Goal: Check status: Check status

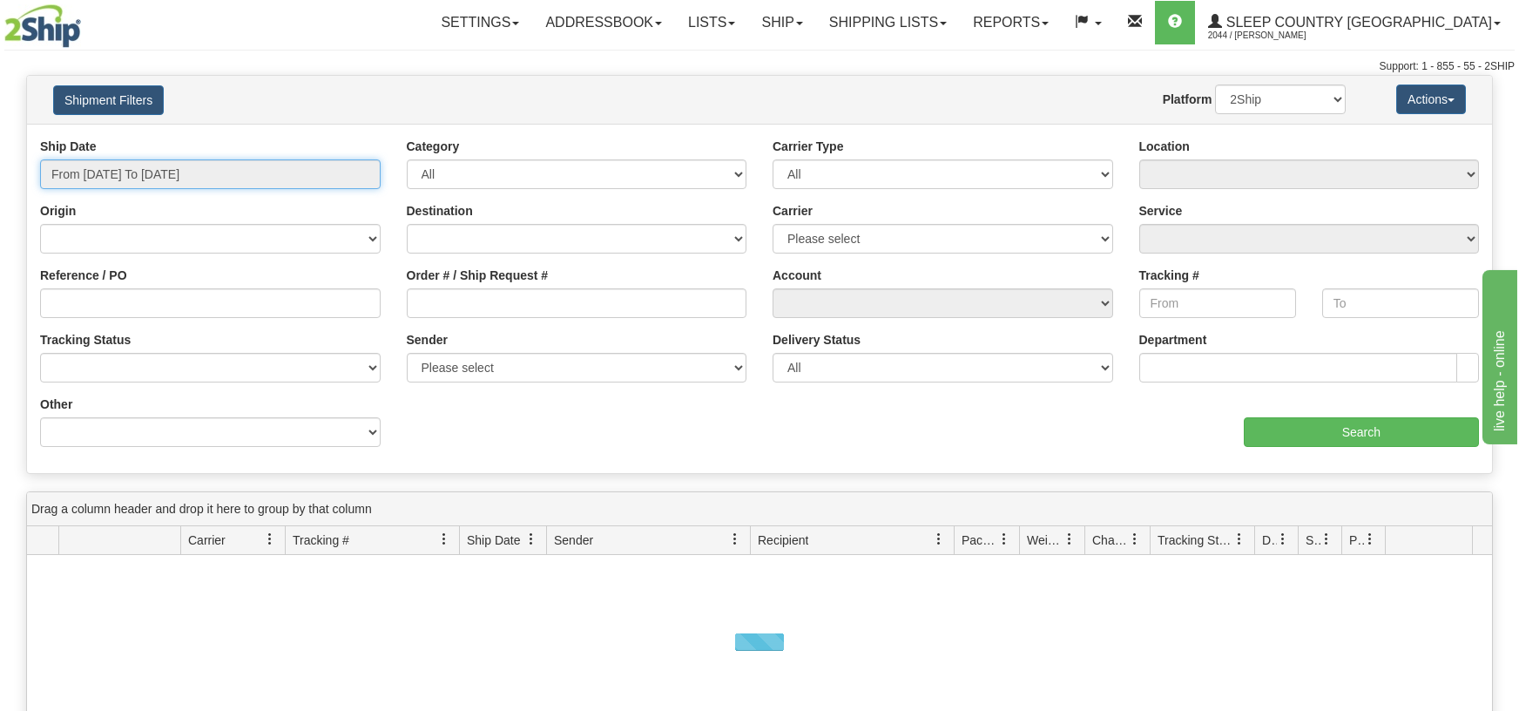
click at [355, 171] on input "From [DATE] To [DATE]" at bounding box center [210, 174] width 341 height 30
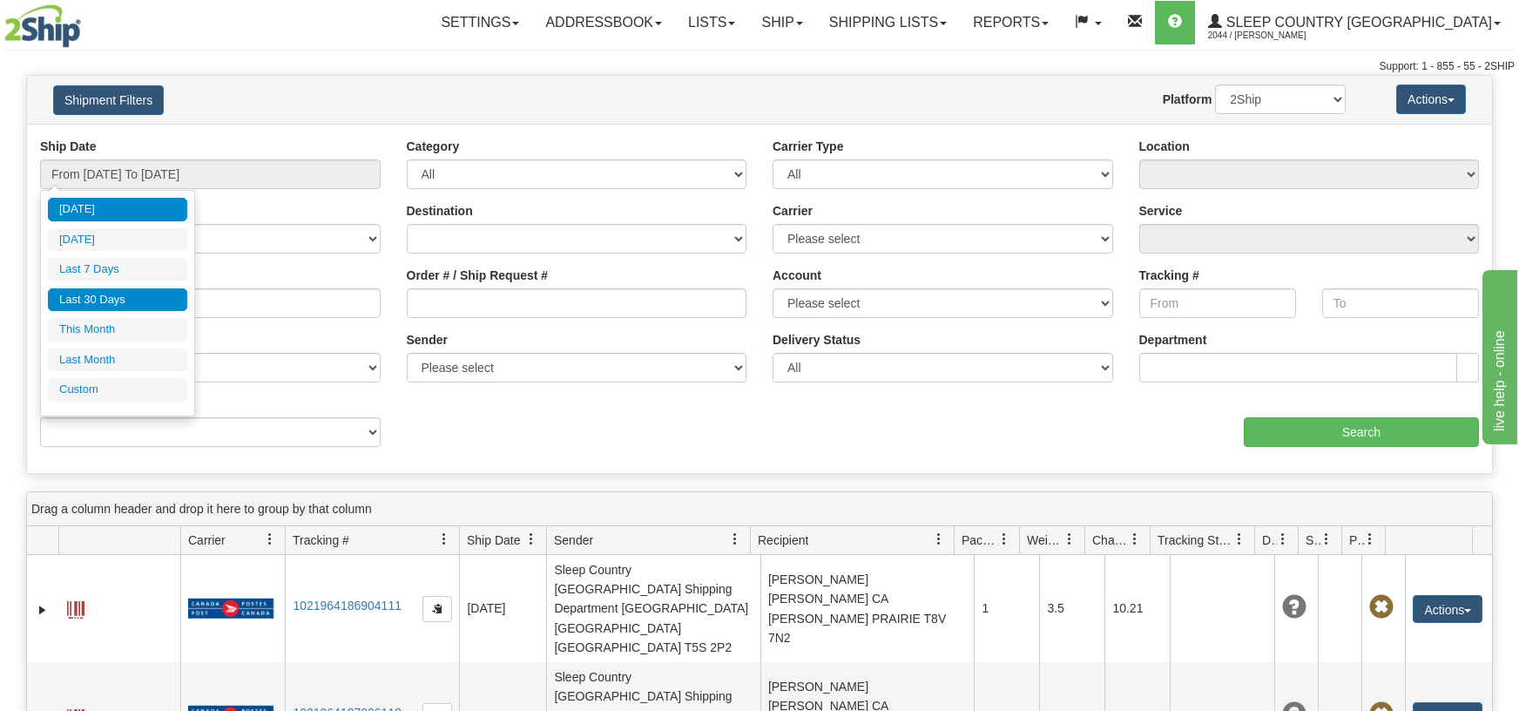
click at [108, 305] on li "Last 30 Days" at bounding box center [117, 300] width 139 height 24
type input "From [DATE] To [DATE]"
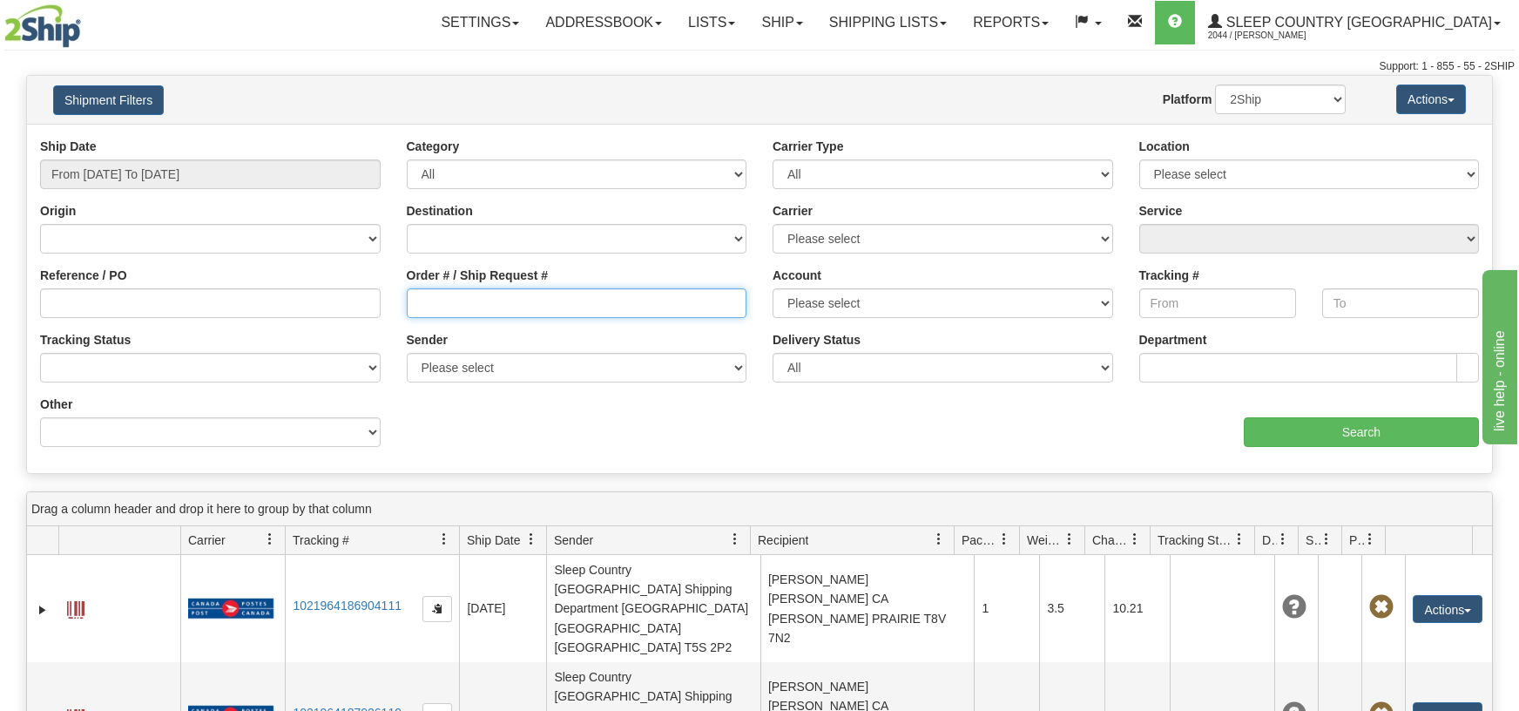
click at [420, 300] on input "Order # / Ship Request #" at bounding box center [577, 303] width 341 height 30
paste input "9002H983235"
type input "9002H983235"
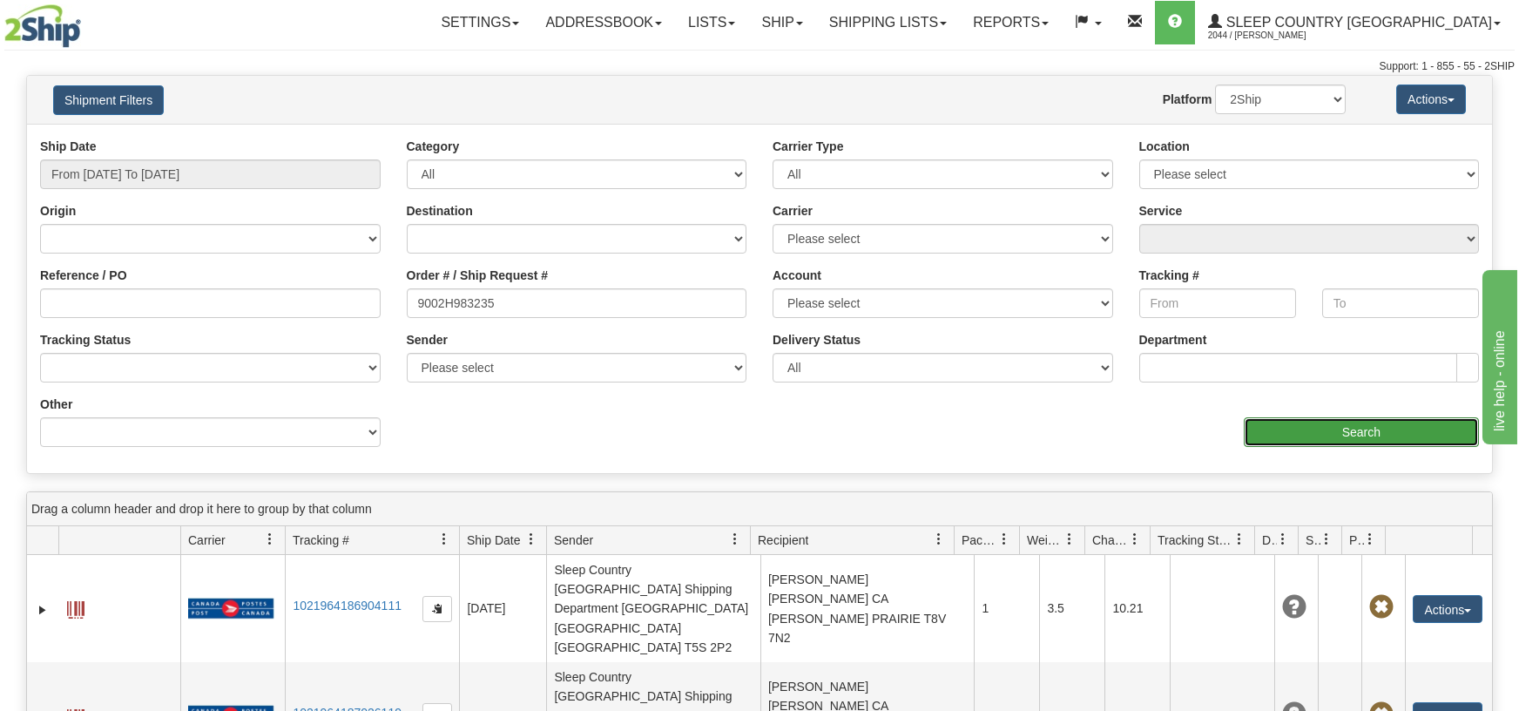
click at [1314, 430] on input "Search" at bounding box center [1361, 432] width 235 height 30
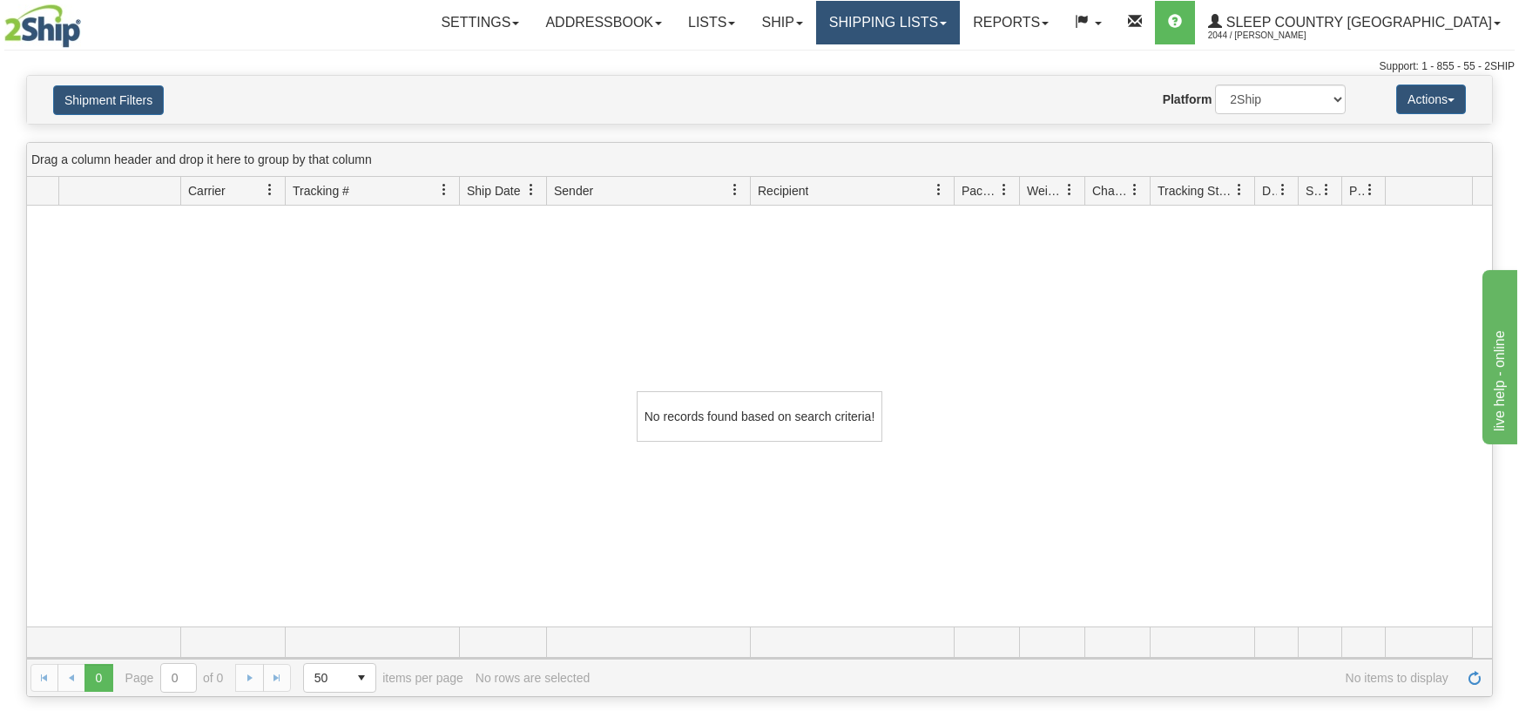
click at [960, 24] on link "Shipping lists" at bounding box center [888, 23] width 144 height 44
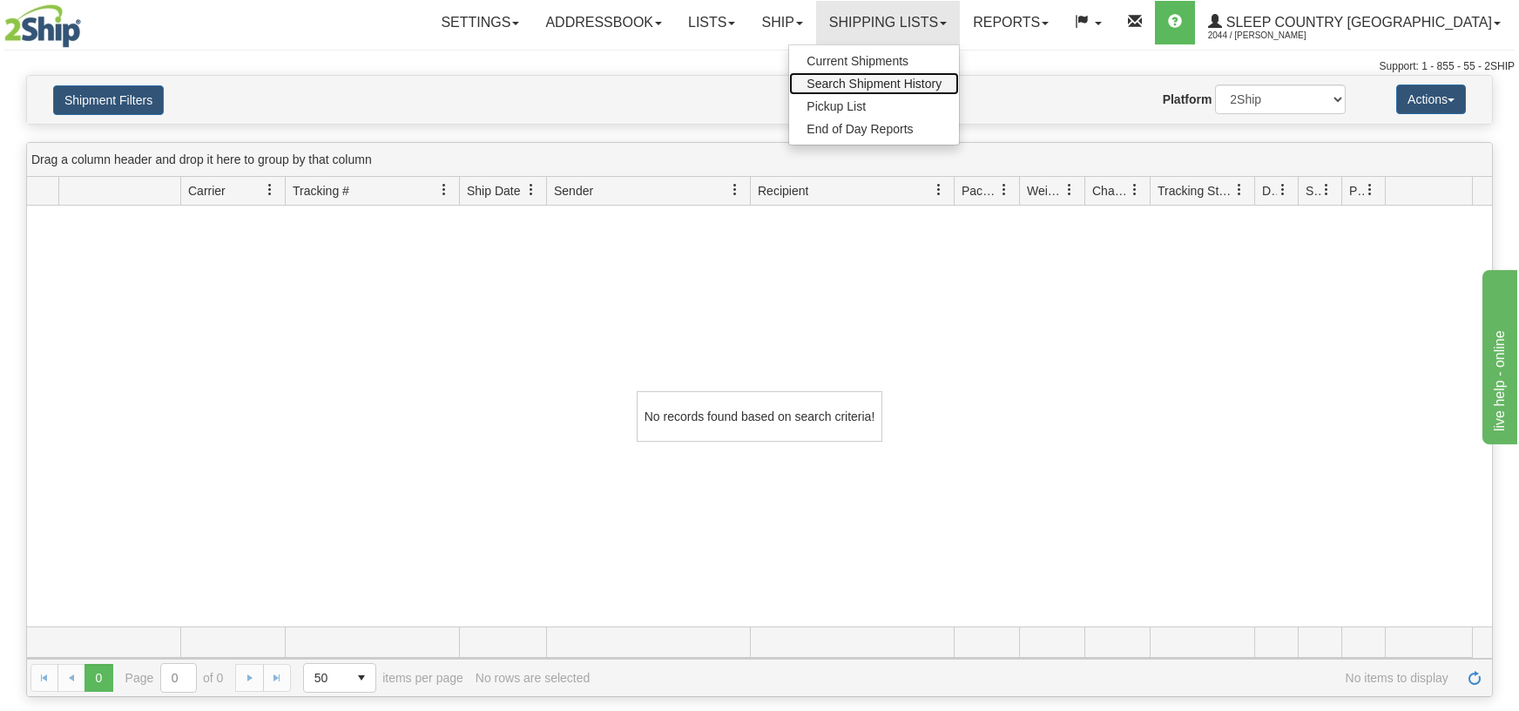
click at [941, 85] on span "Search Shipment History" at bounding box center [873, 84] width 135 height 14
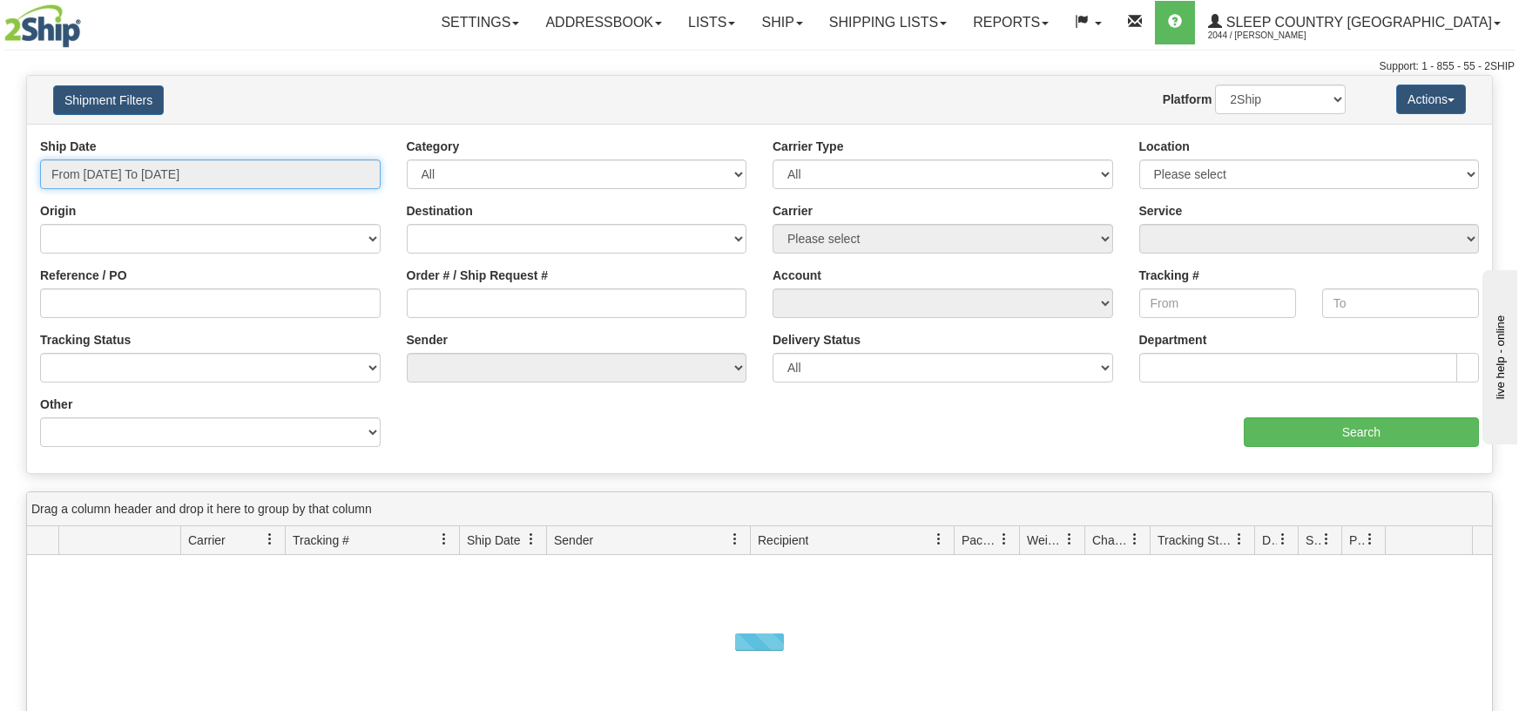
click at [368, 165] on input "From [DATE] To [DATE]" at bounding box center [210, 174] width 341 height 30
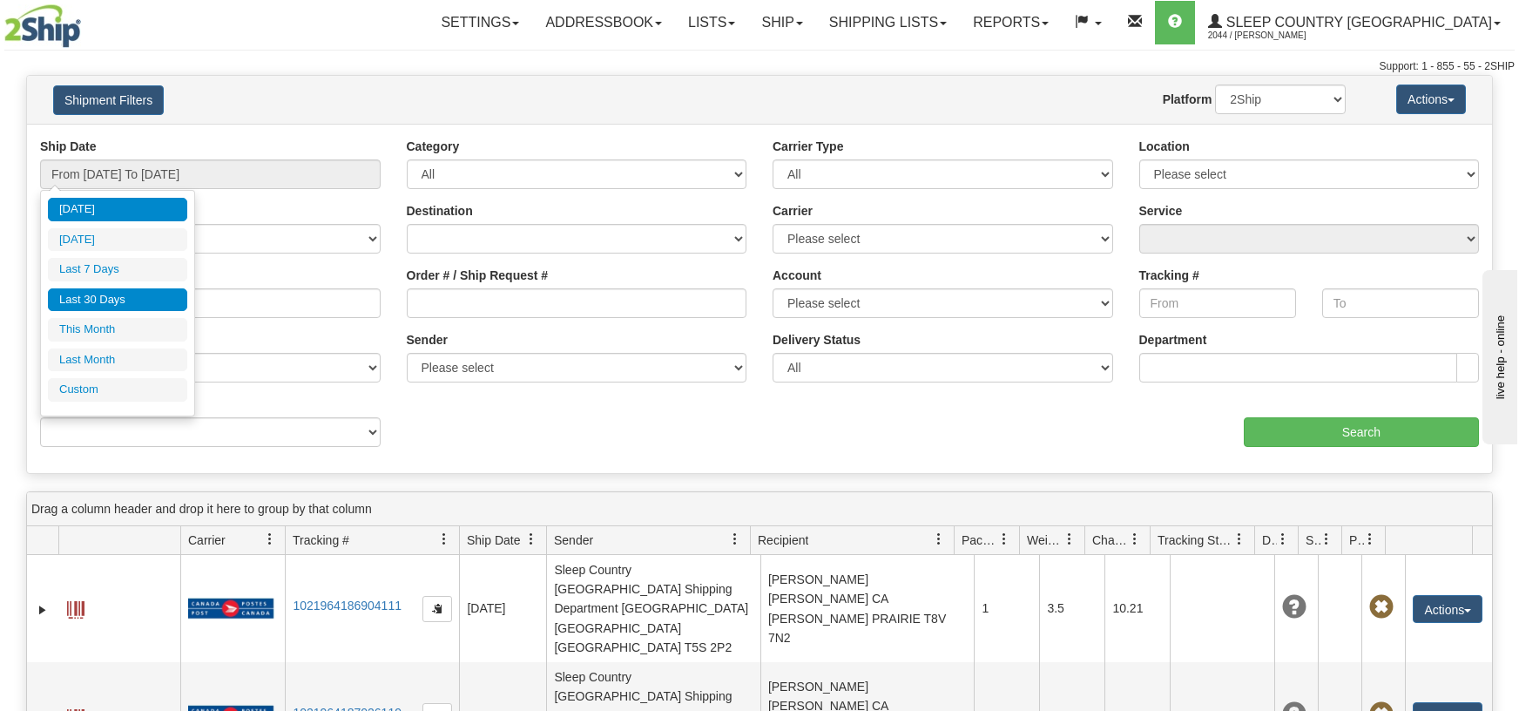
click at [111, 296] on li "Last 30 Days" at bounding box center [117, 300] width 139 height 24
type input "From [DATE] To [DATE]"
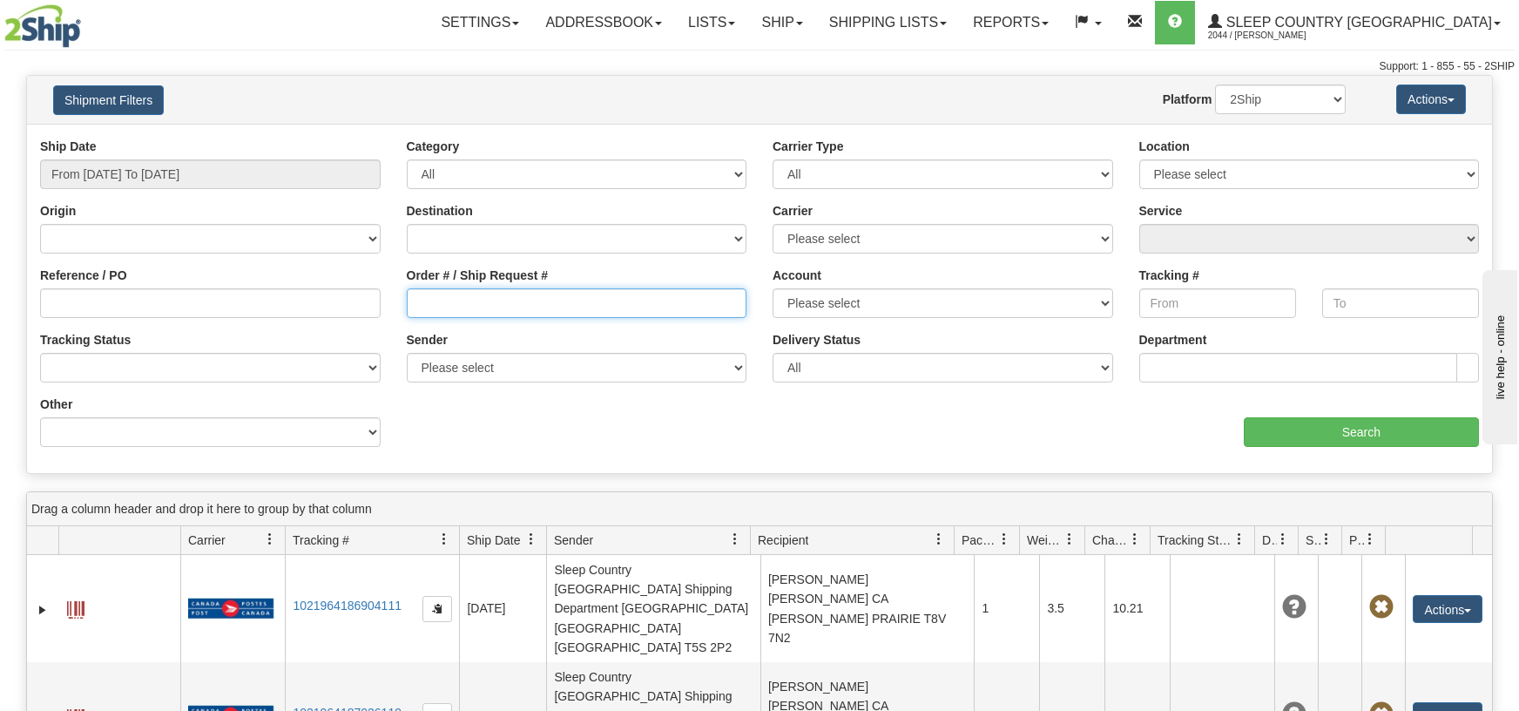
click at [412, 301] on input "Order # / Ship Request #" at bounding box center [577, 303] width 341 height 30
paste input "9002H983235"
type input "9002H983235"
drag, startPoint x: 1325, startPoint y: 100, endPoint x: 1297, endPoint y: 105, distance: 28.4
click at [1325, 99] on select "2Ship Imported" at bounding box center [1280, 99] width 131 height 30
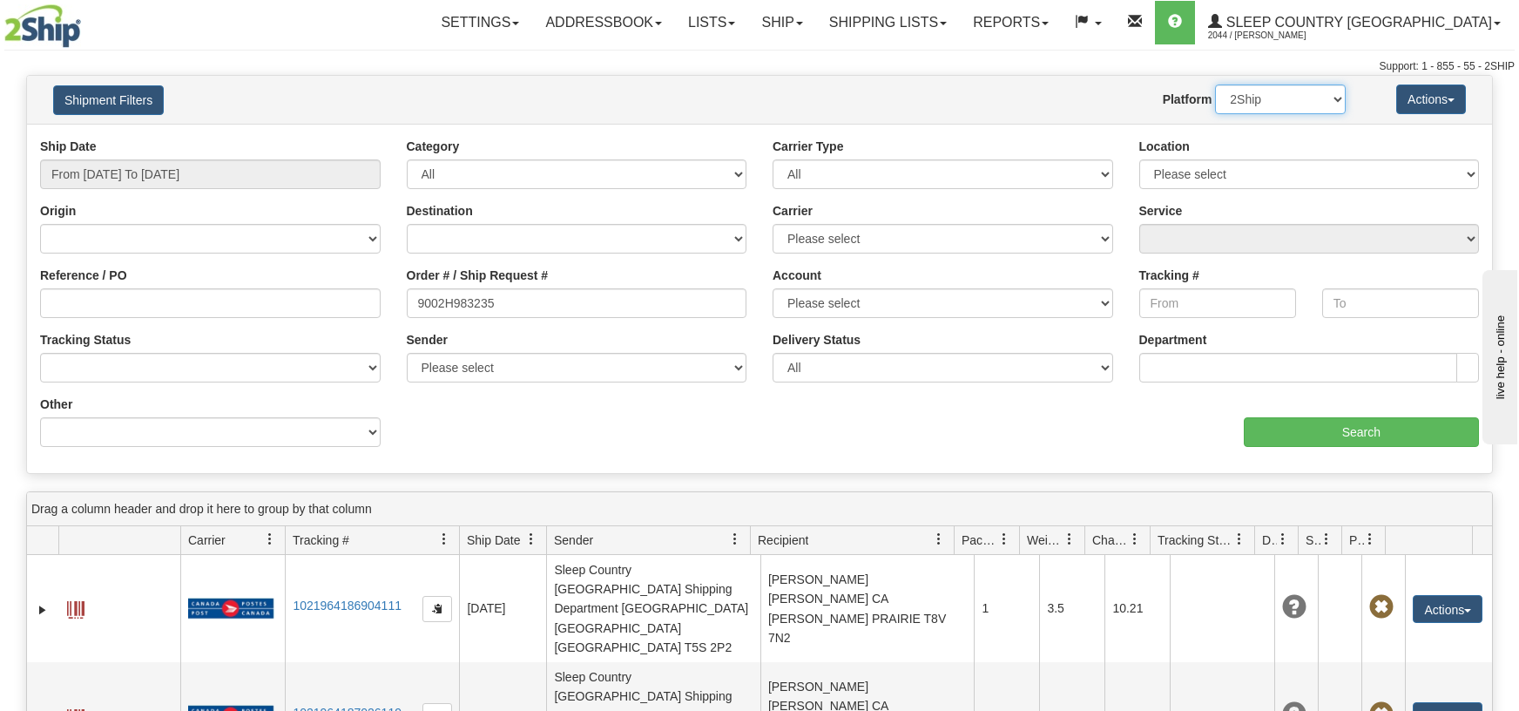
select select "1"
click at [1215, 84] on select "2Ship Imported" at bounding box center [1280, 99] width 131 height 30
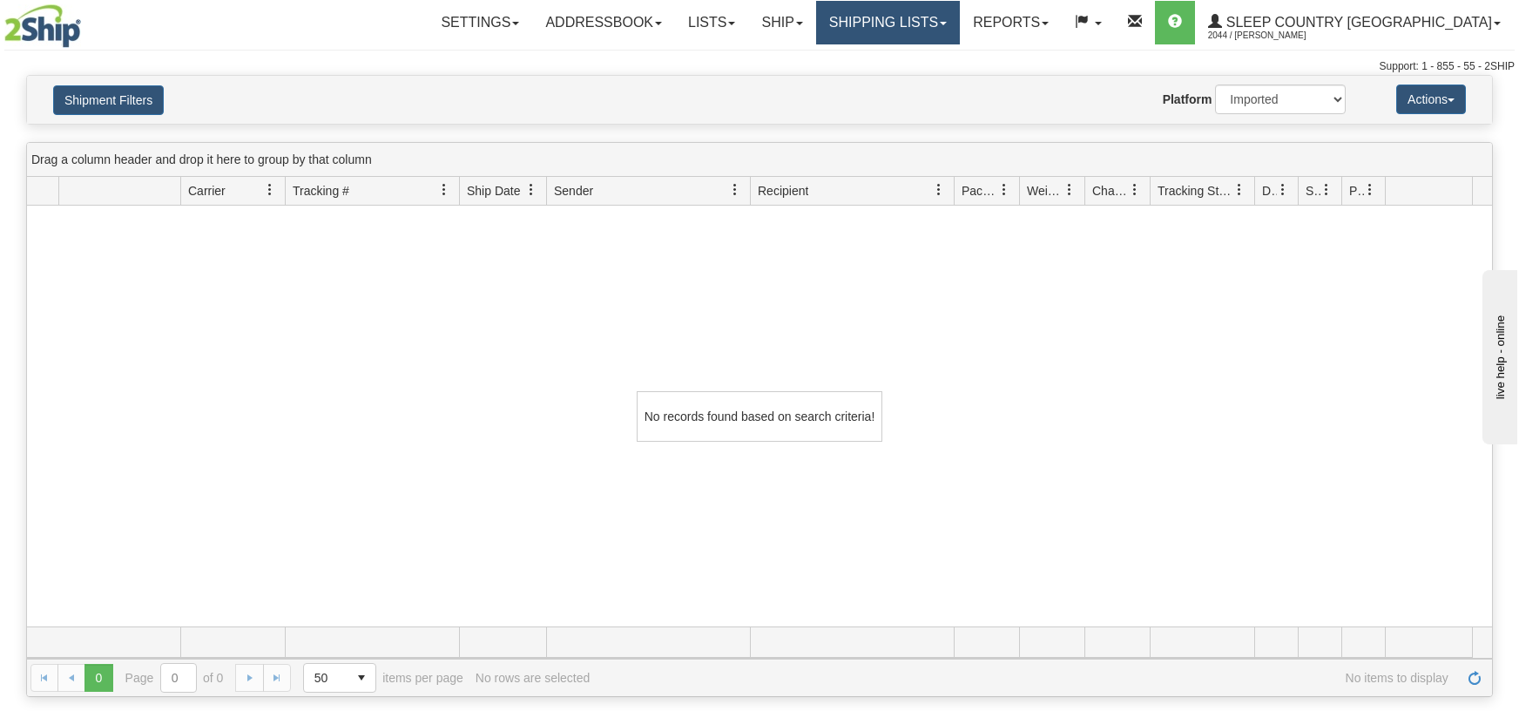
click at [960, 25] on link "Shipping lists" at bounding box center [888, 23] width 144 height 44
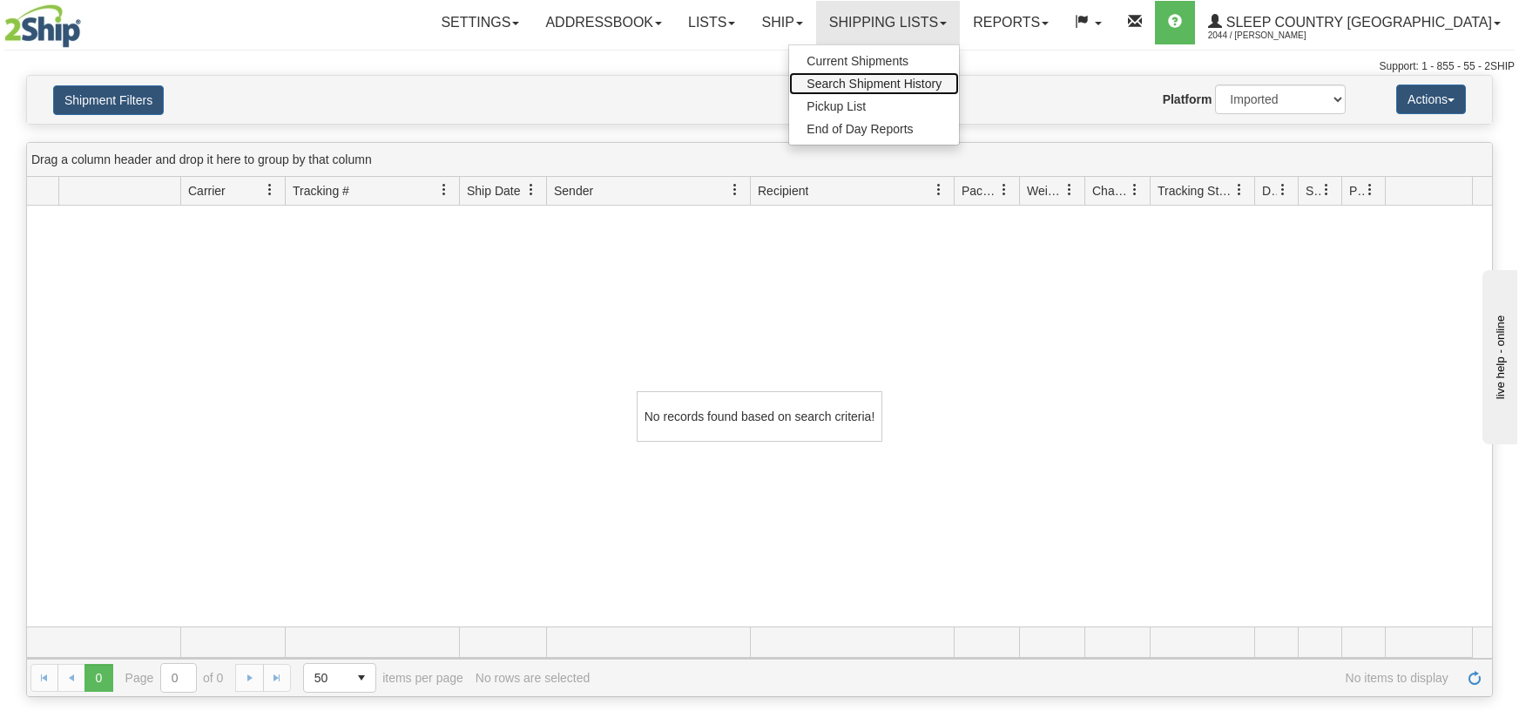
click at [941, 82] on span "Search Shipment History" at bounding box center [873, 84] width 135 height 14
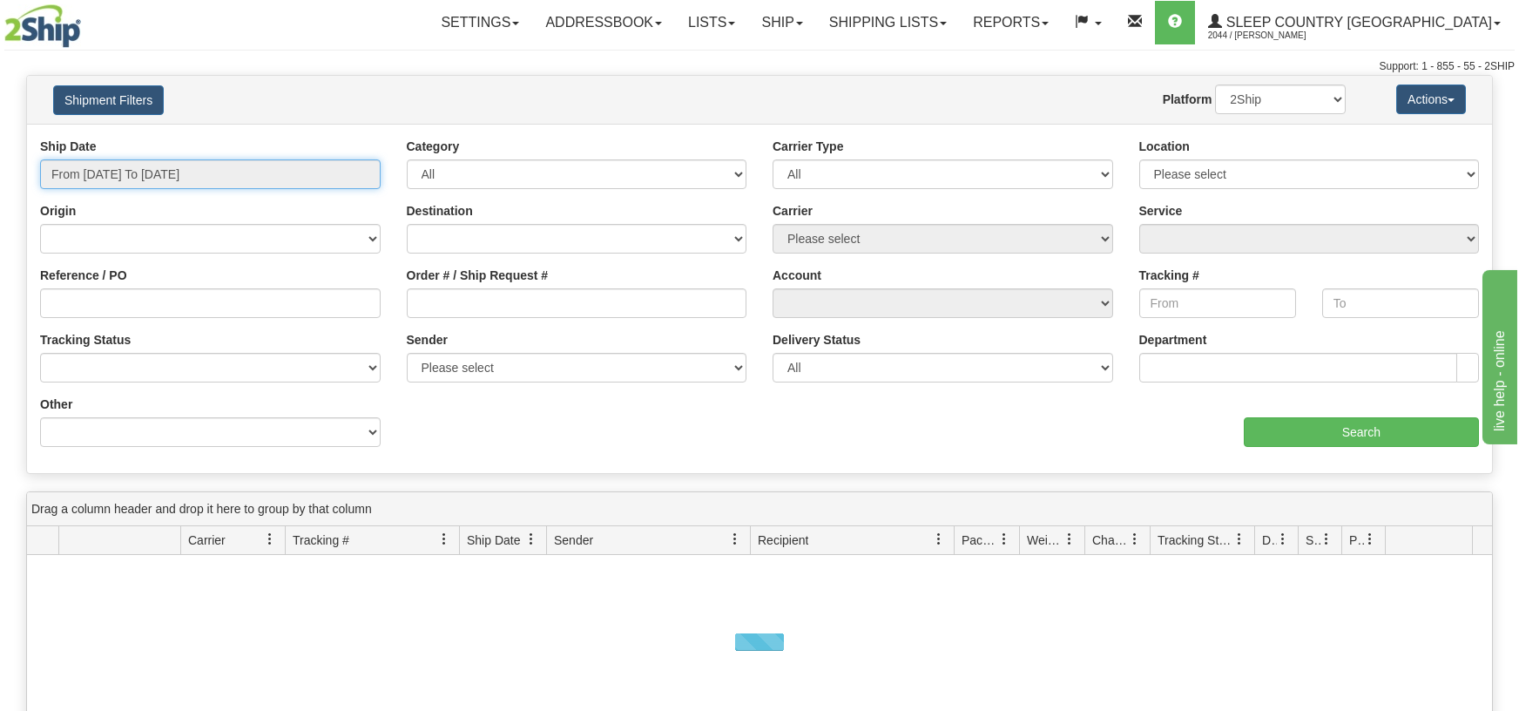
click at [369, 168] on input "From [DATE] To [DATE]" at bounding box center [210, 174] width 341 height 30
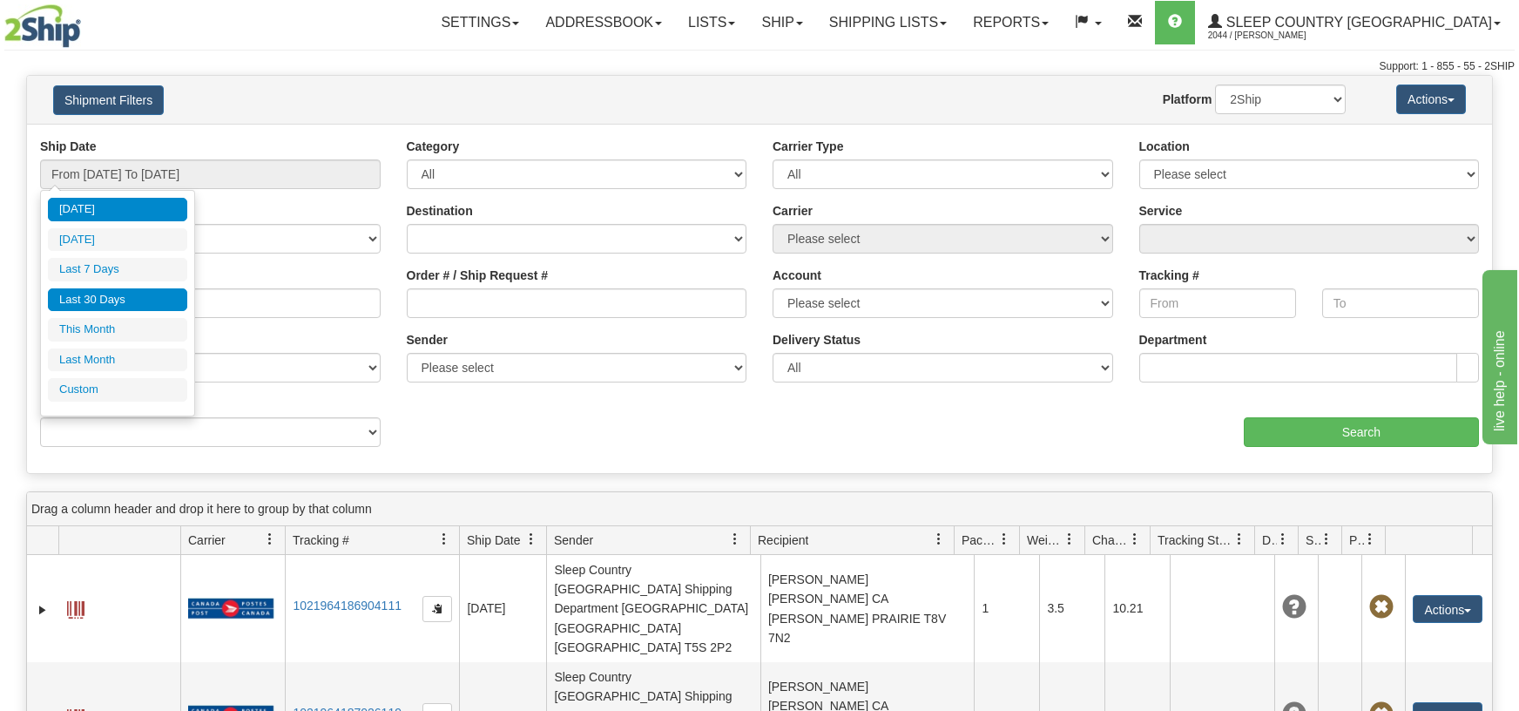
drag, startPoint x: 121, startPoint y: 298, endPoint x: 108, endPoint y: 284, distance: 19.1
click at [120, 298] on li "Last 30 Days" at bounding box center [117, 300] width 139 height 24
type input "From [DATE] To [DATE]"
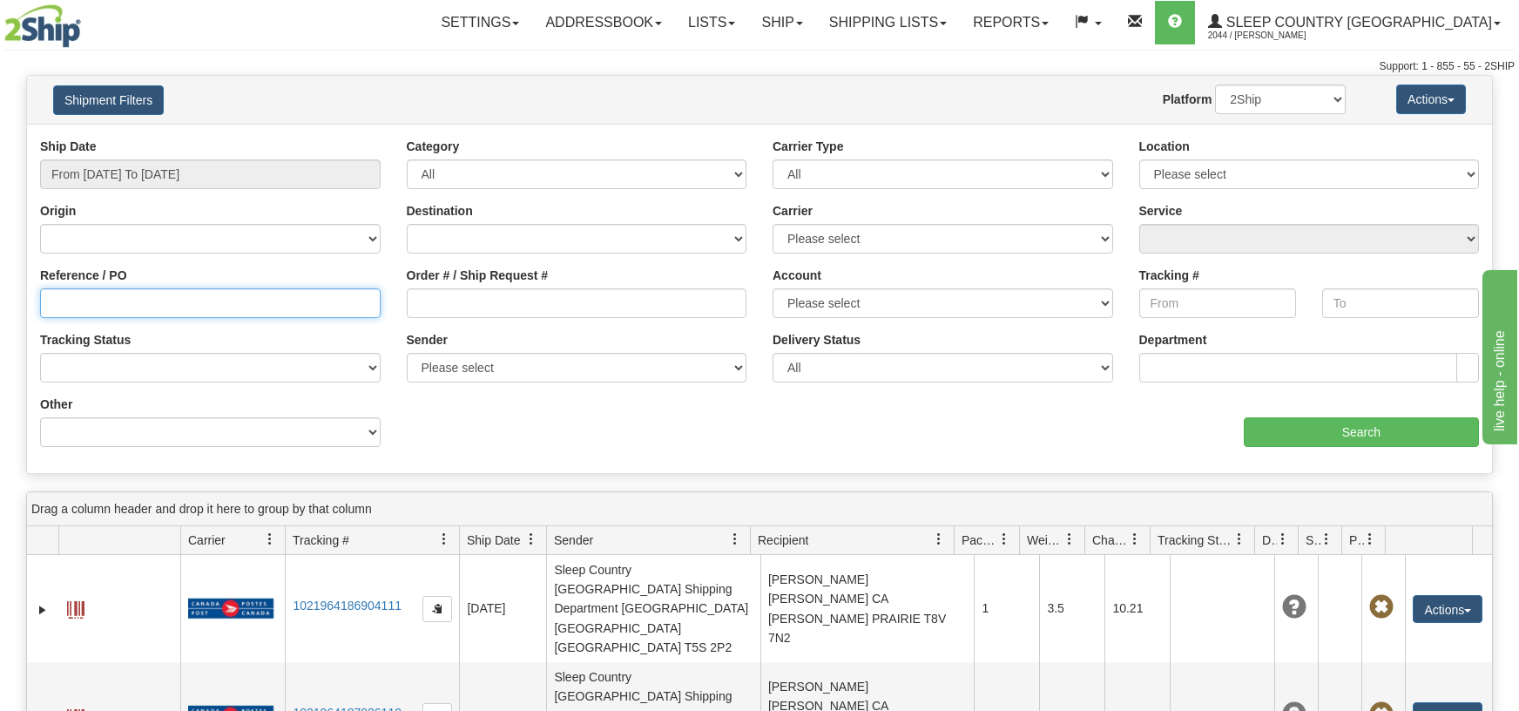
click at [44, 302] on input "Reference / PO" at bounding box center [210, 303] width 341 height 30
paste input "9002H983235"
type input "9002H983235"
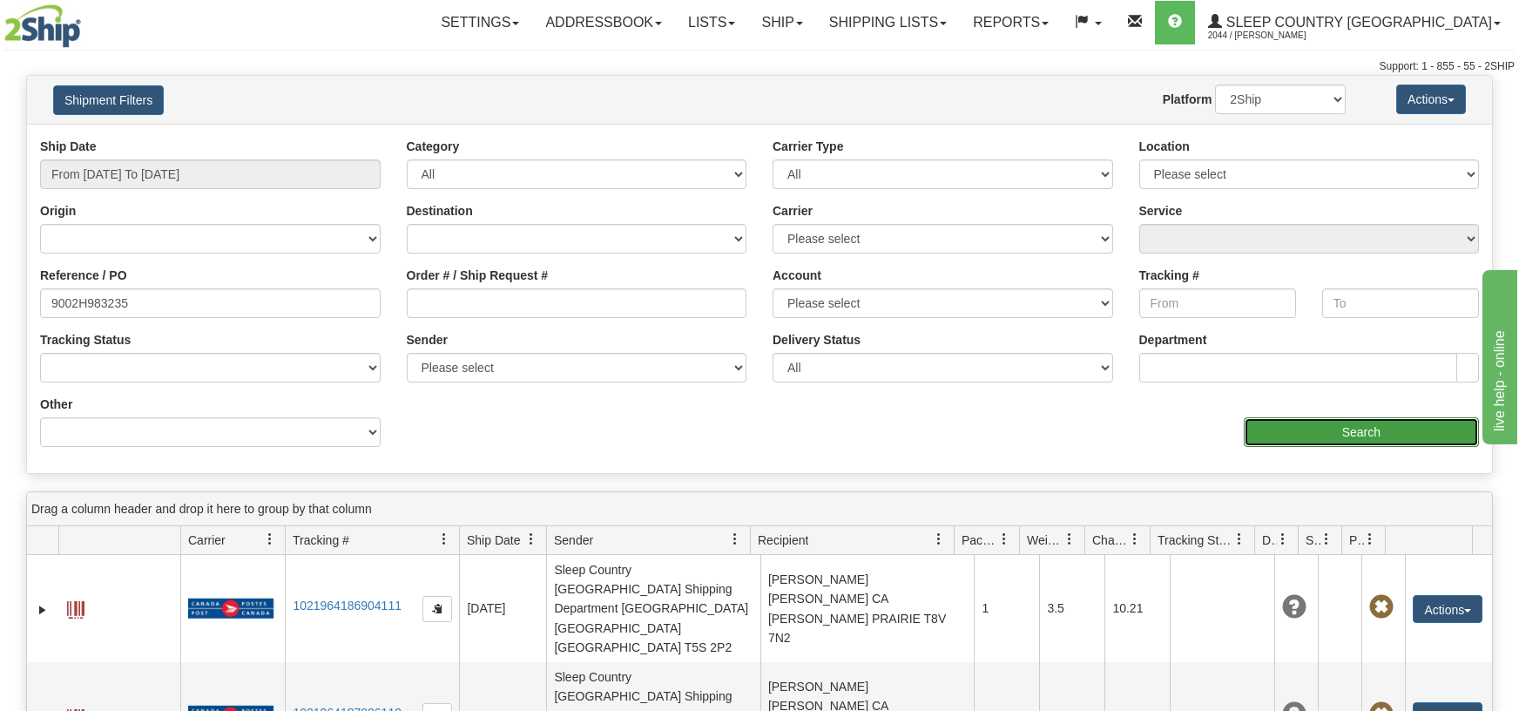
click at [1309, 433] on input "Search" at bounding box center [1361, 432] width 235 height 30
